Goal: Navigation & Orientation: Find specific page/section

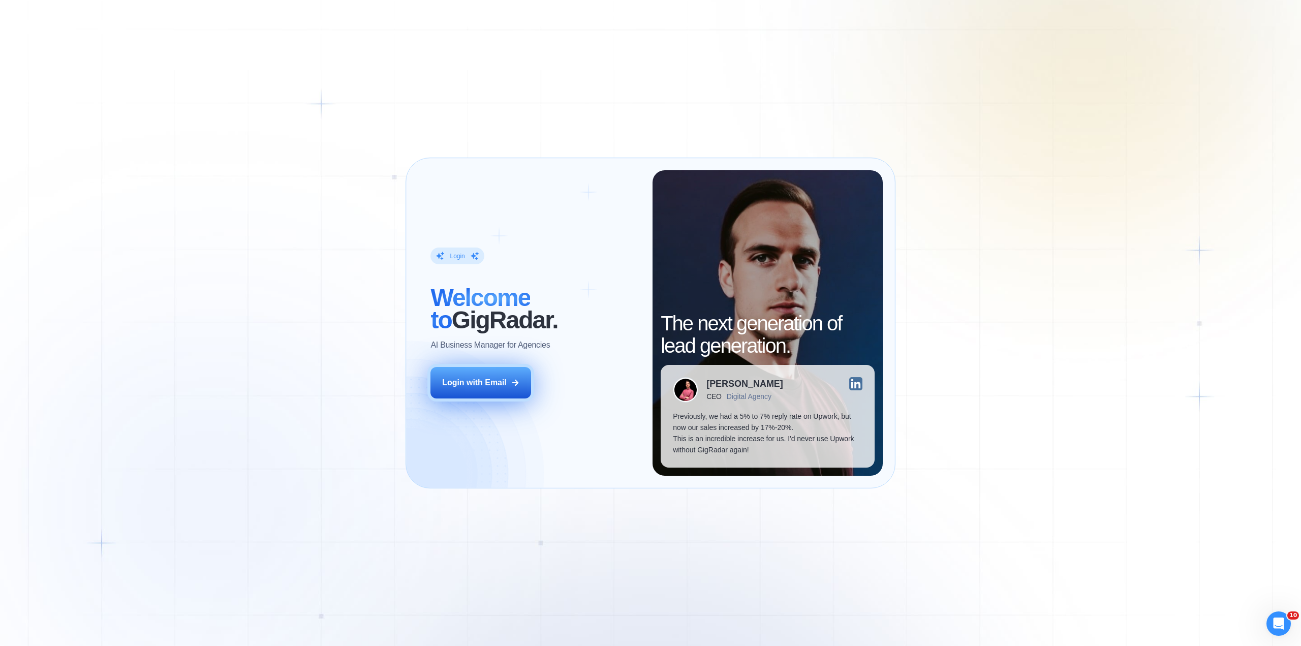
click at [492, 384] on div "Login with Email" at bounding box center [474, 382] width 65 height 11
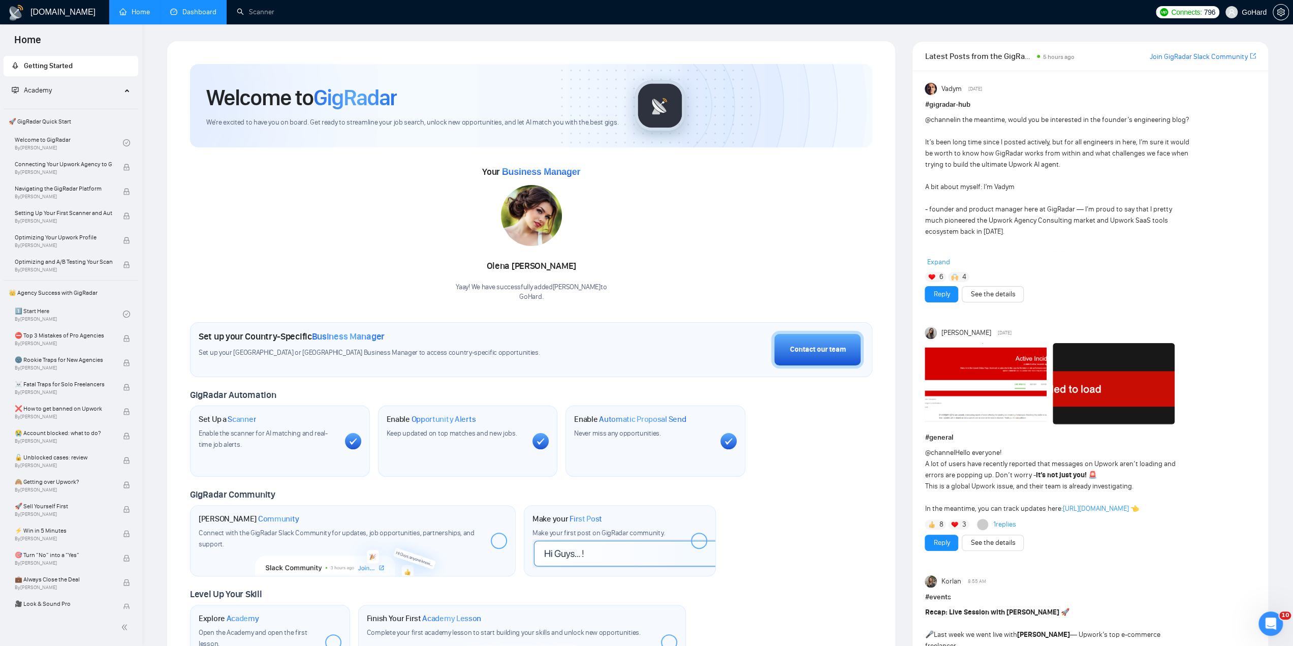
click at [190, 8] on link "Dashboard" at bounding box center [193, 12] width 46 height 9
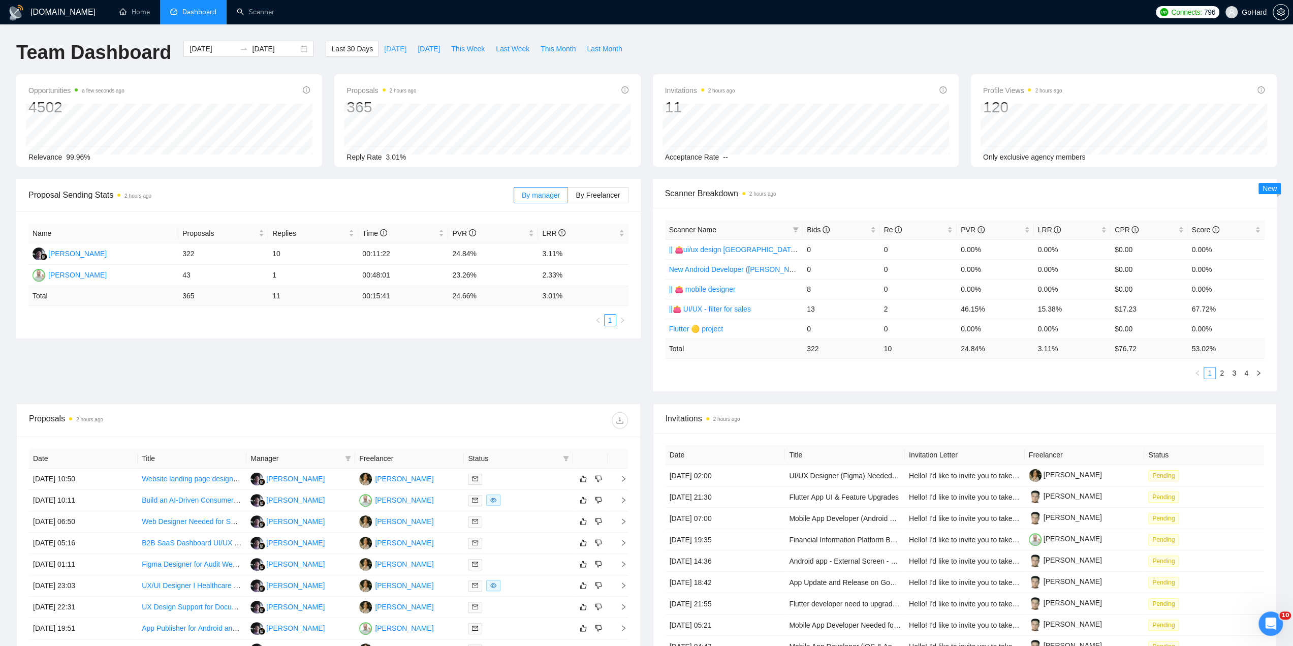
click at [387, 48] on span "[DATE]" at bounding box center [395, 48] width 22 height 11
type input "[DATE]"
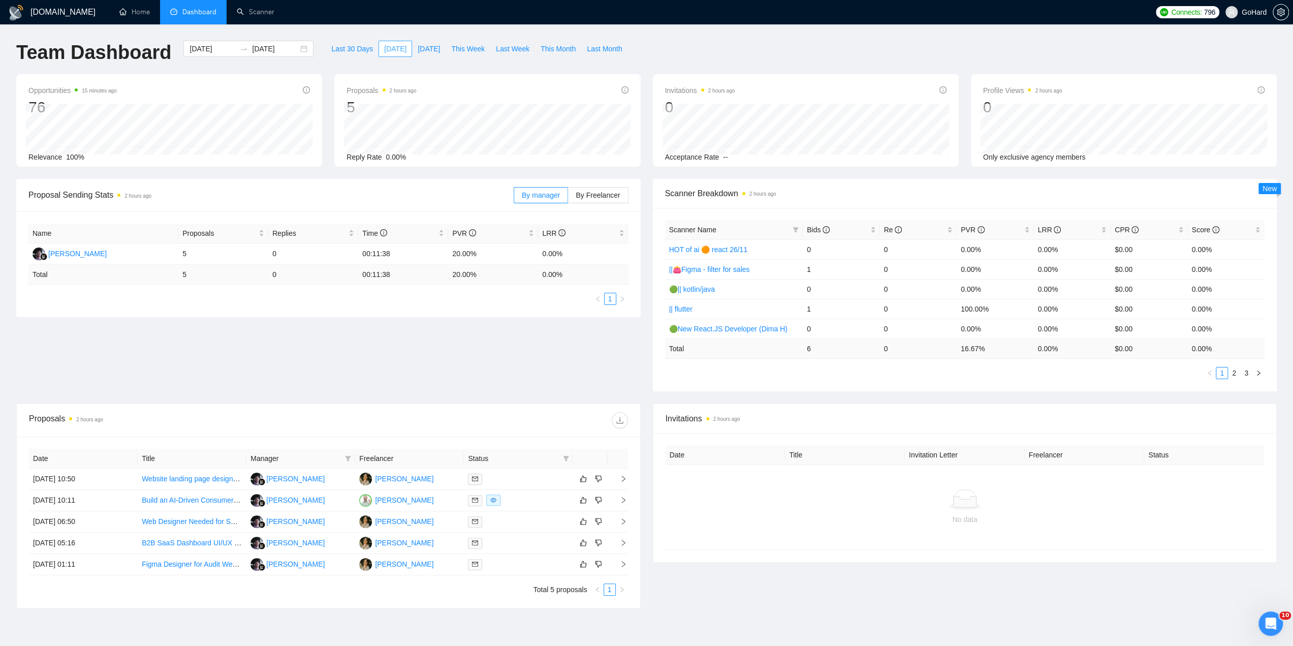
click at [384, 49] on span "[DATE]" at bounding box center [395, 48] width 22 height 11
click at [384, 47] on span "[DATE]" at bounding box center [395, 48] width 22 height 11
